Goal: Complete application form

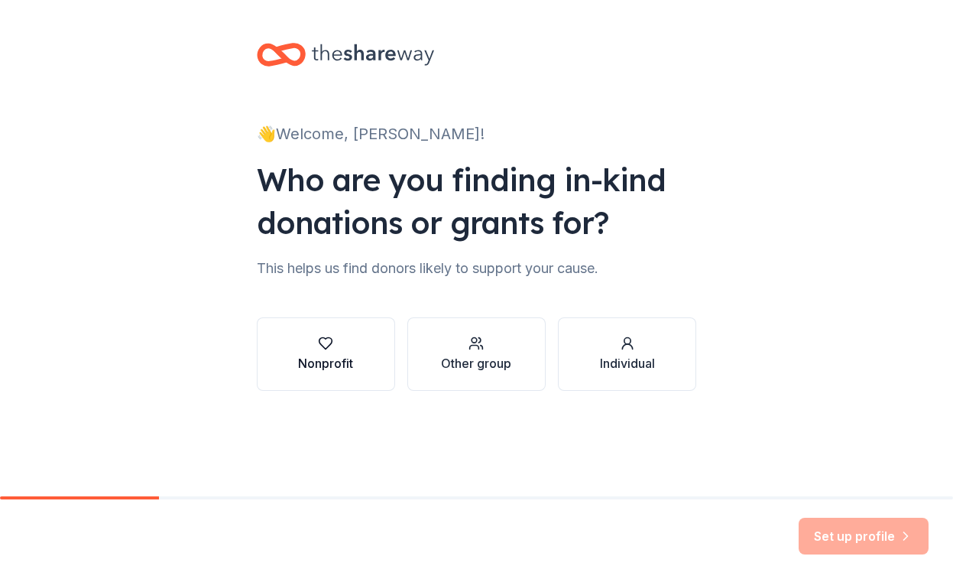
click at [330, 340] on icon "button" at bounding box center [325, 343] width 15 height 15
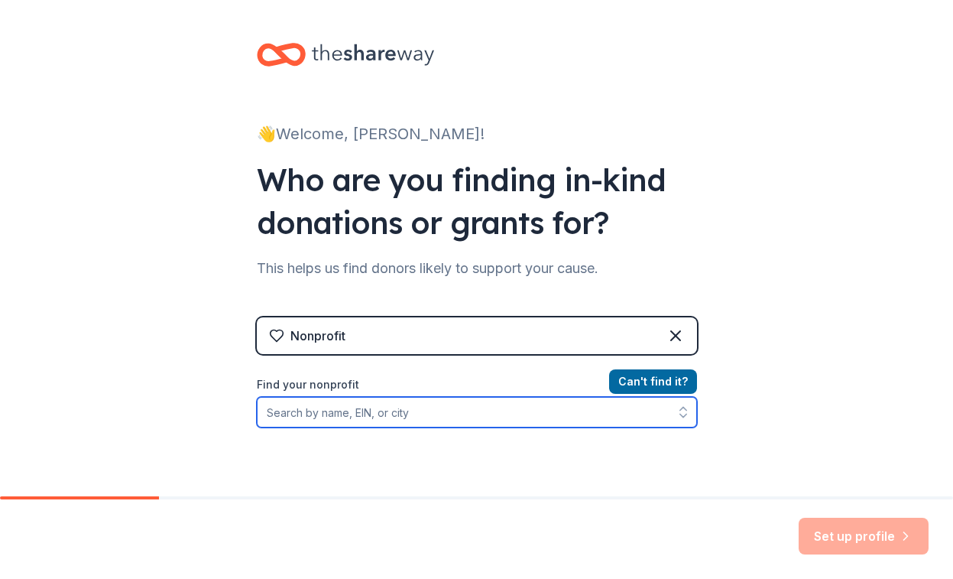
click at [459, 411] on input "Find your nonprofit" at bounding box center [477, 412] width 440 height 31
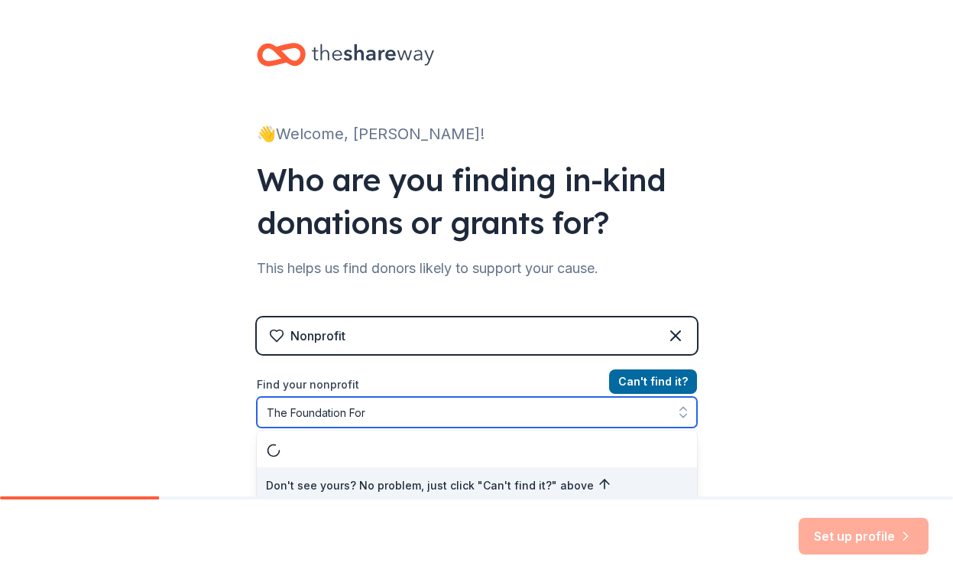
scroll to position [8, 0]
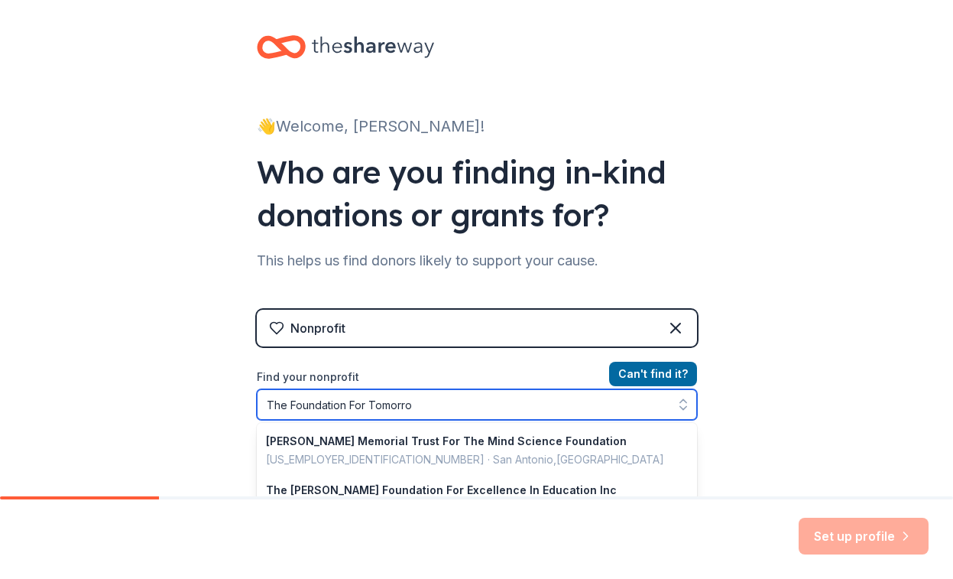
type input "The Foundation For [DATE]"
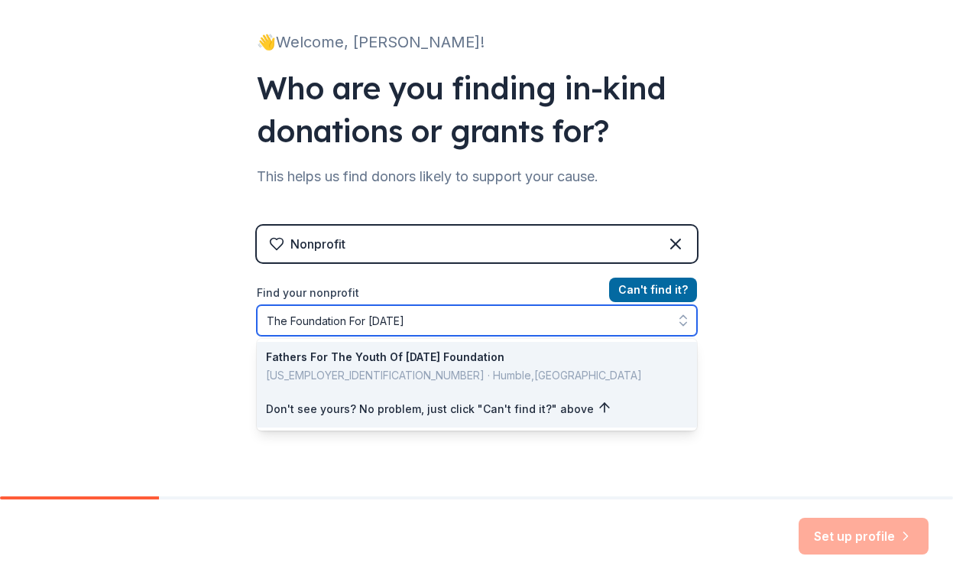
scroll to position [145, 0]
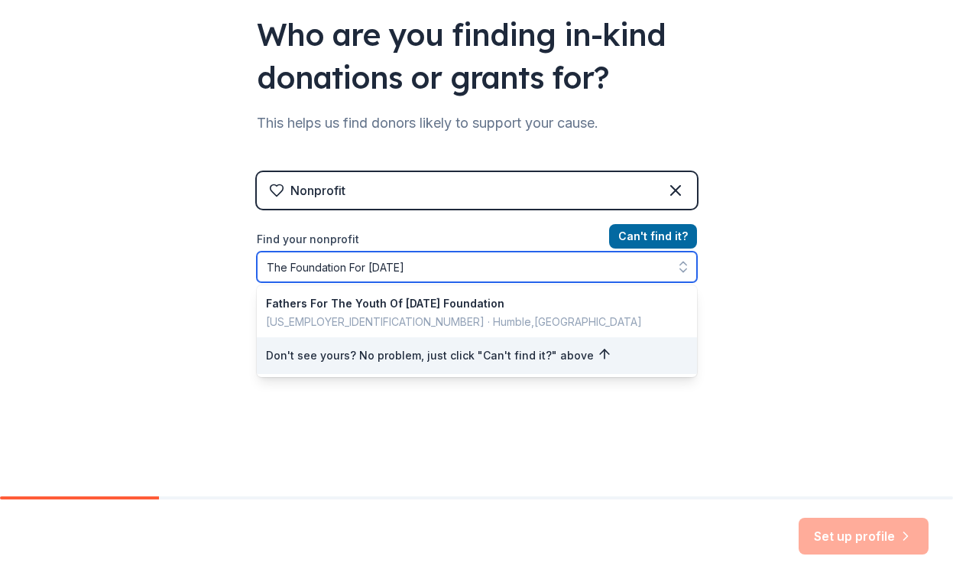
click at [462, 274] on input "The Foundation For [DATE]" at bounding box center [477, 266] width 440 height 31
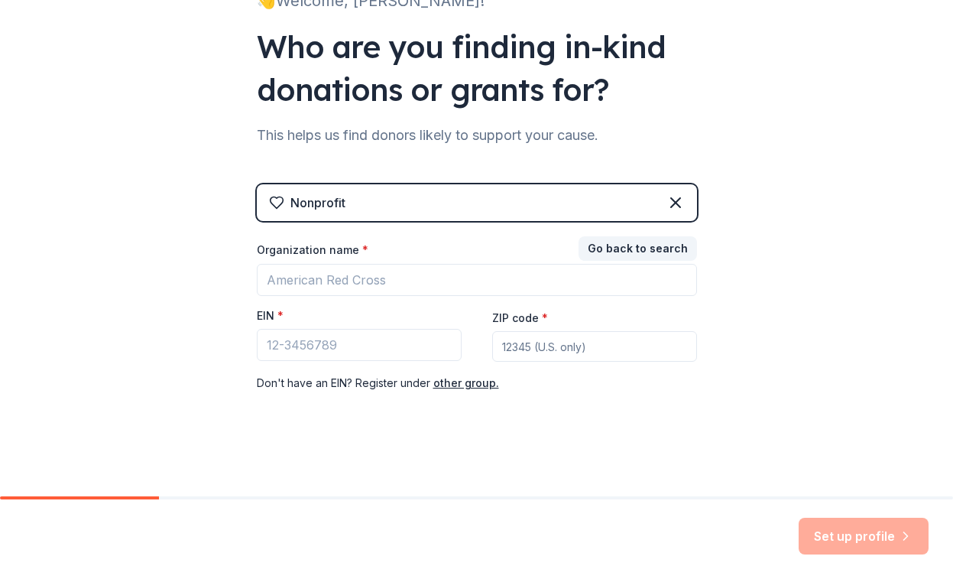
scroll to position [133, 0]
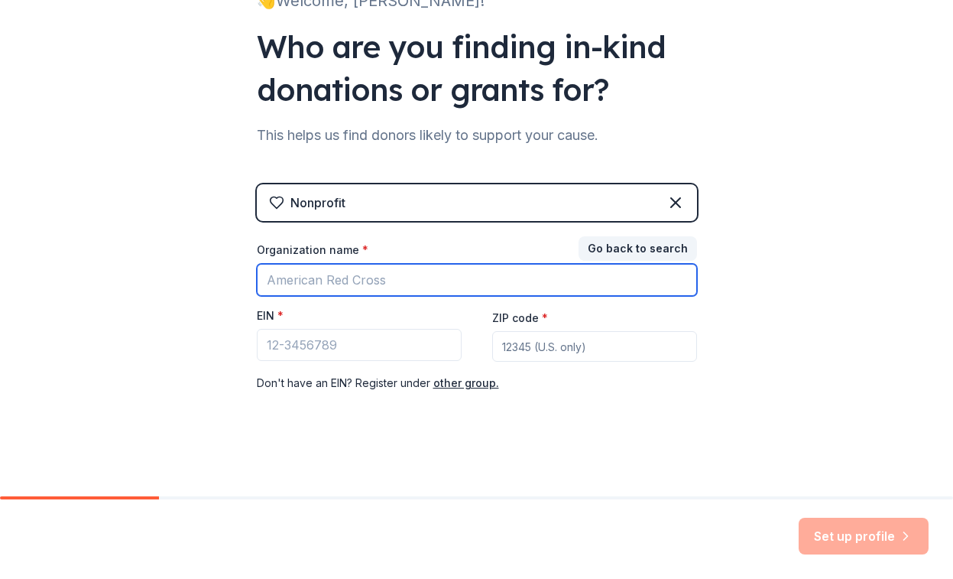
click at [385, 271] on input "Organization name *" at bounding box center [477, 280] width 440 height 32
type input "The Foundation For [DATE]"
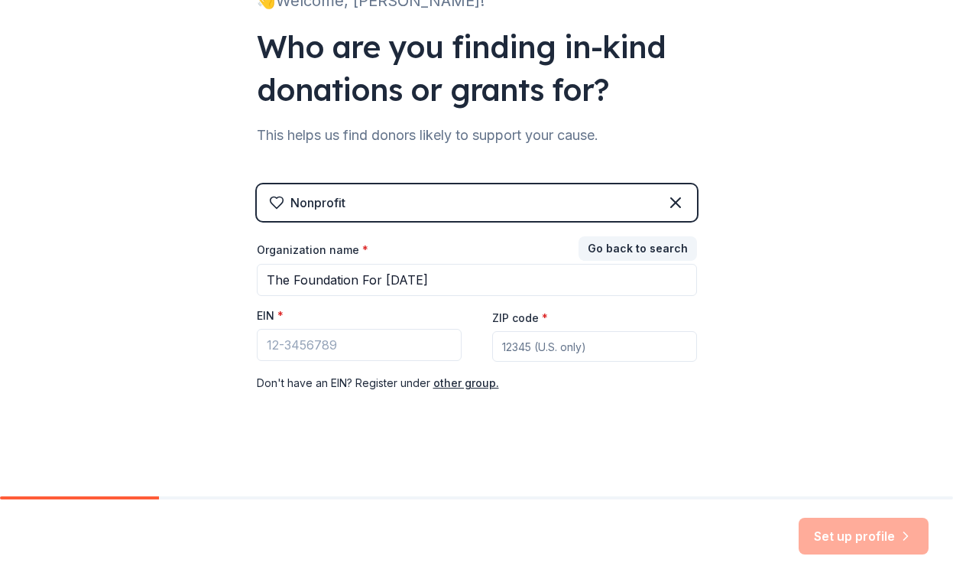
click at [582, 346] on input "ZIP code *" at bounding box center [594, 346] width 205 height 31
type input "28247"
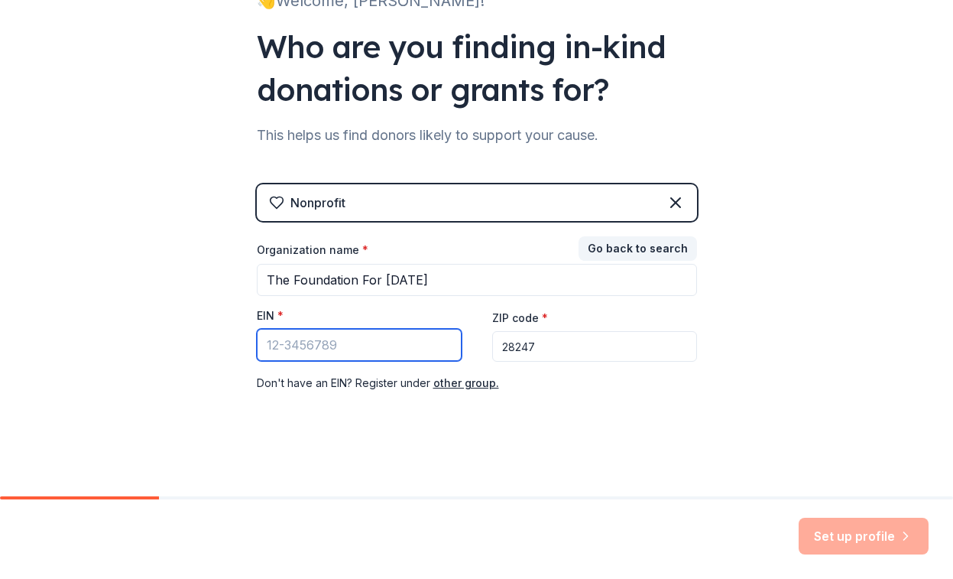
click at [385, 355] on input "EIN *" at bounding box center [359, 345] width 205 height 32
